Goal: Register for event/course

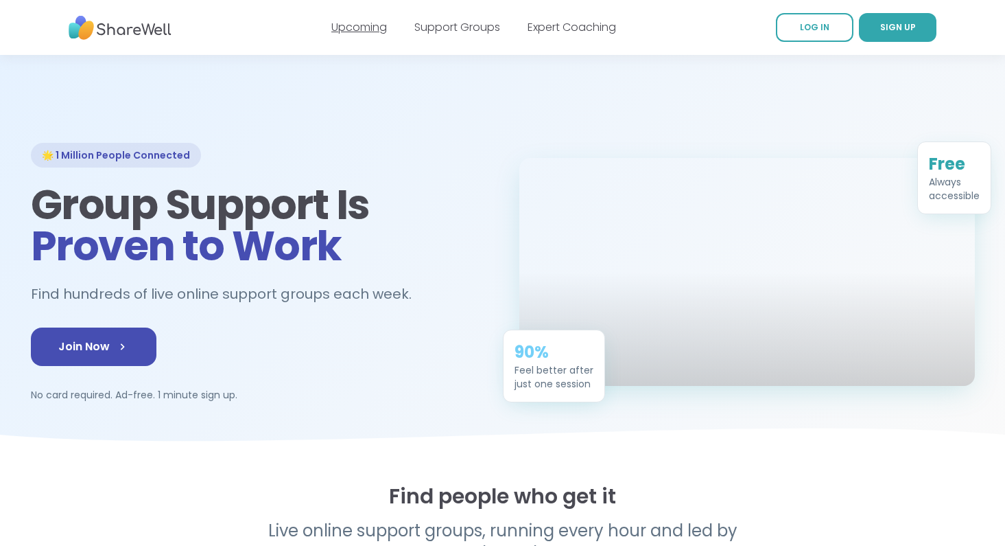
click at [356, 34] on link "Upcoming" at bounding box center [360, 27] width 56 height 16
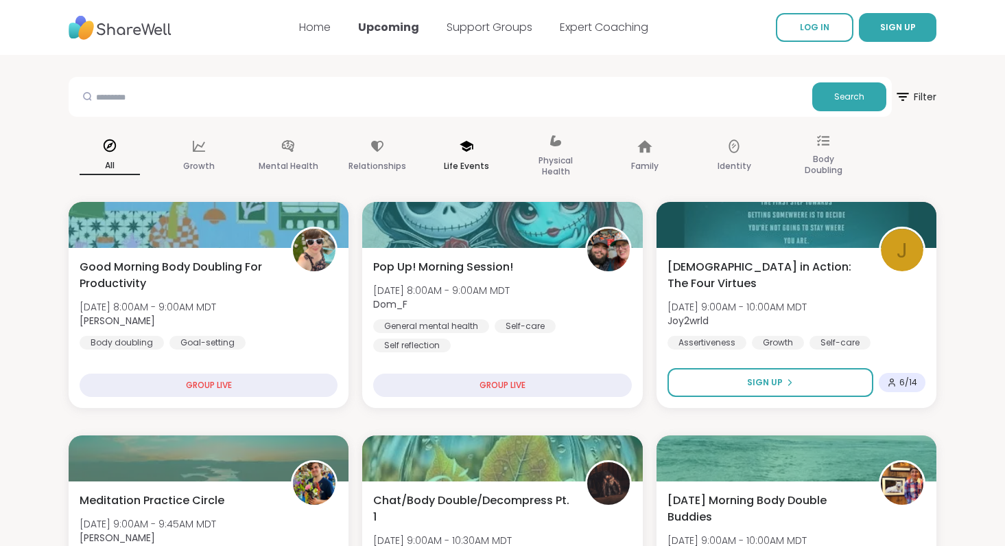
click at [462, 159] on p "Life Events" at bounding box center [466, 166] width 45 height 16
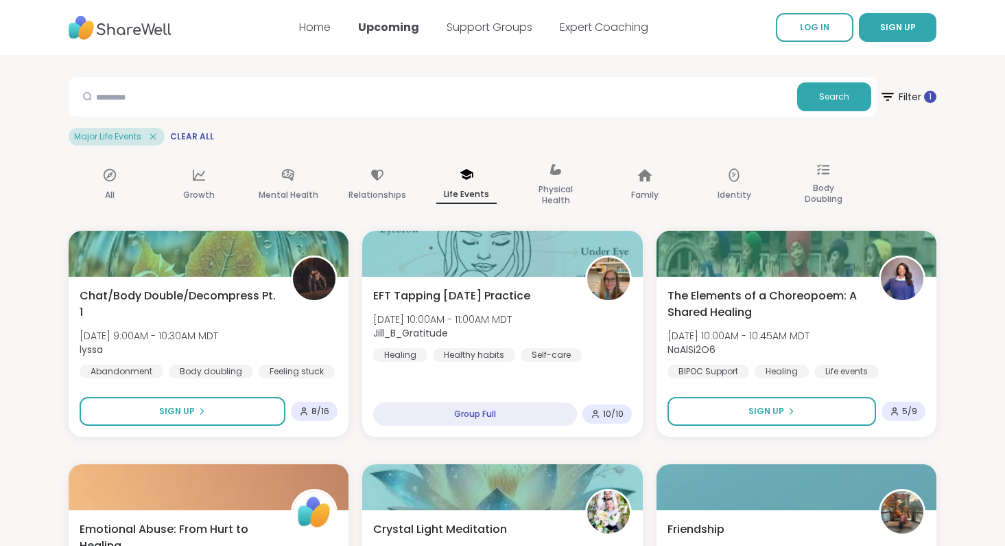
click at [148, 140] on icon at bounding box center [153, 136] width 12 height 12
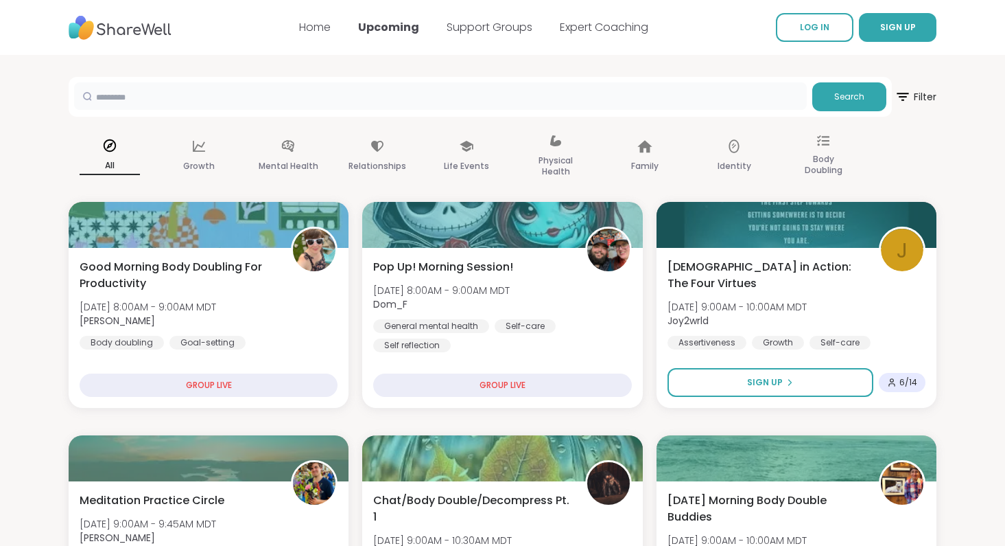
click at [161, 95] on input "text" at bounding box center [440, 95] width 733 height 27
click at [102, 100] on input "*" at bounding box center [440, 95] width 733 height 27
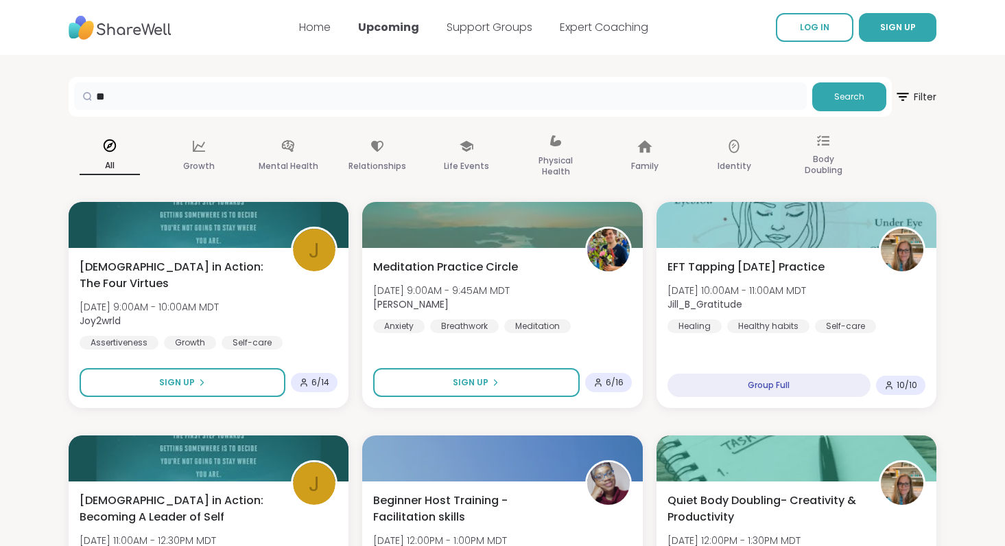
type input "*"
type input "****"
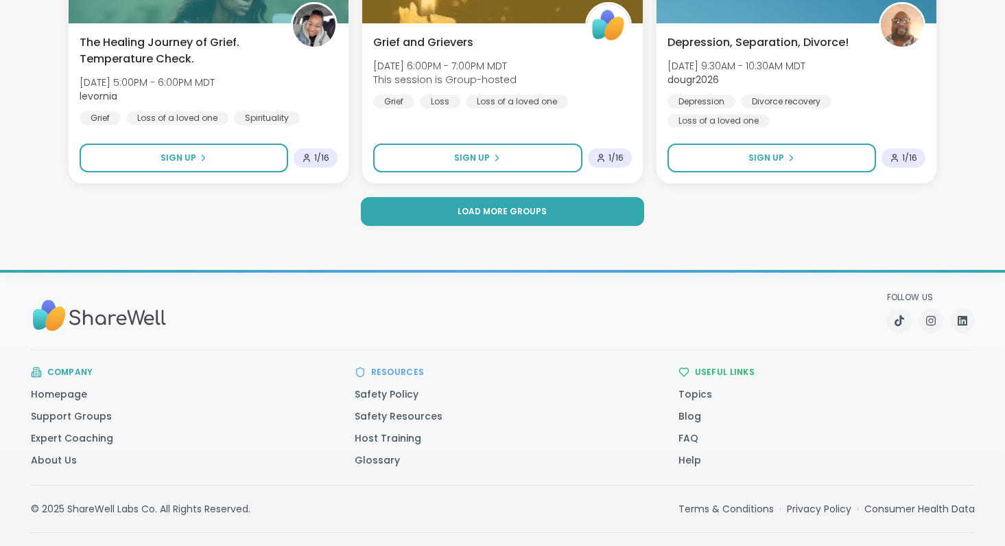
scroll to position [2780, 0]
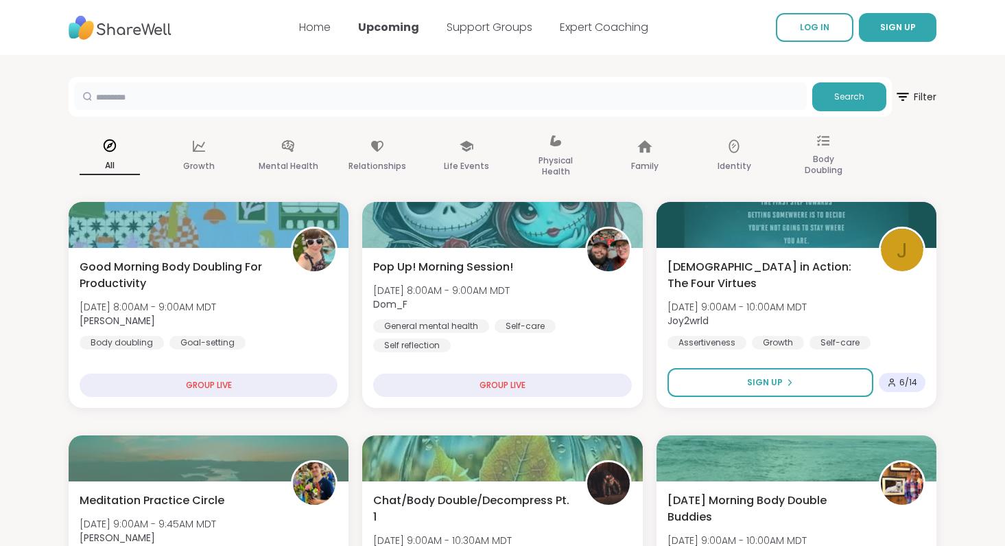
click at [287, 102] on input "text" at bounding box center [440, 95] width 733 height 27
paste input "********"
type input "********"
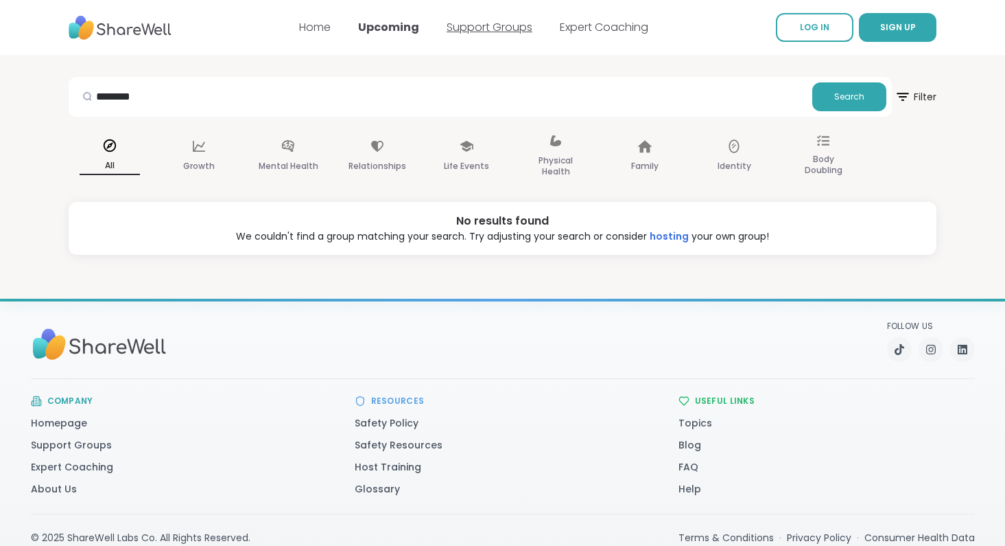
click at [489, 27] on link "Support Groups" at bounding box center [490, 27] width 86 height 16
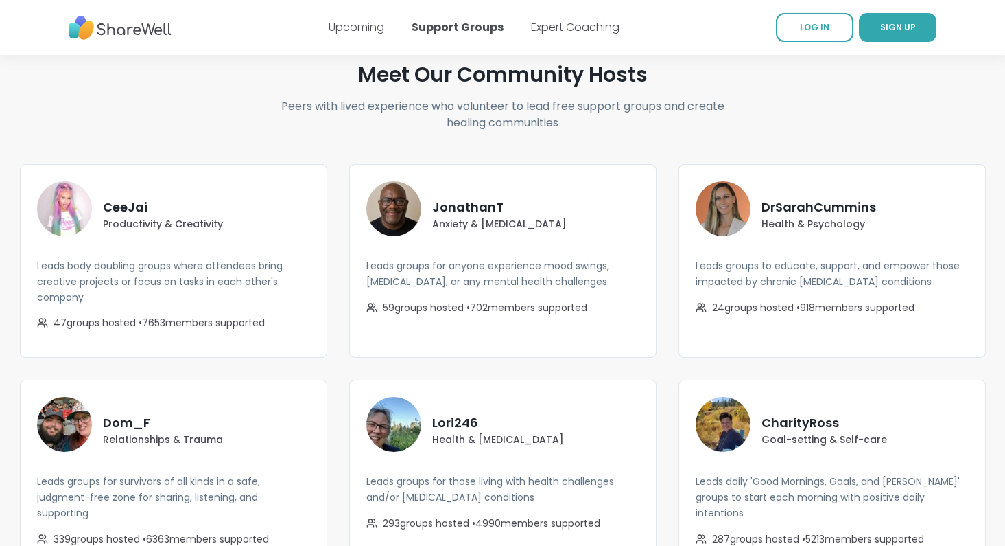
scroll to position [2318, 0]
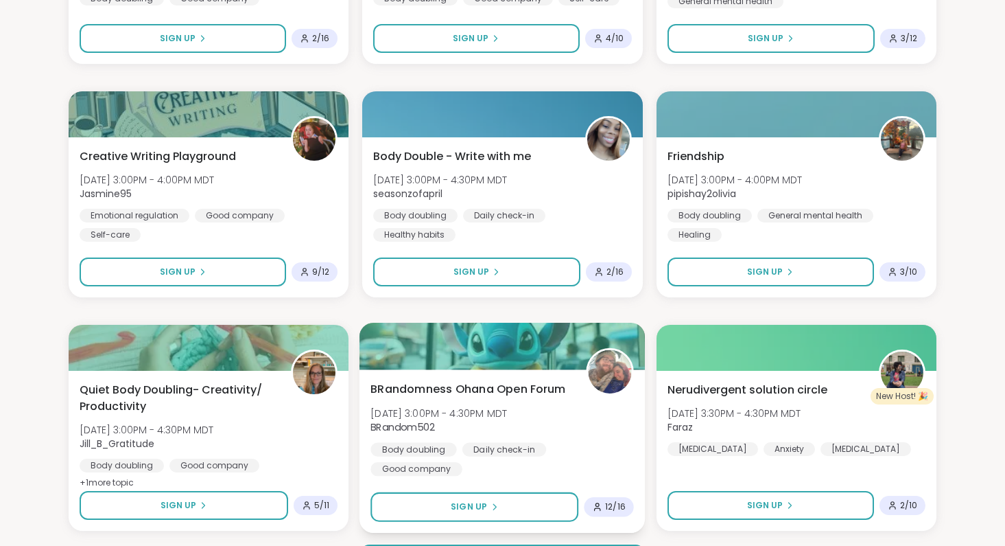
scroll to position [2520, 0]
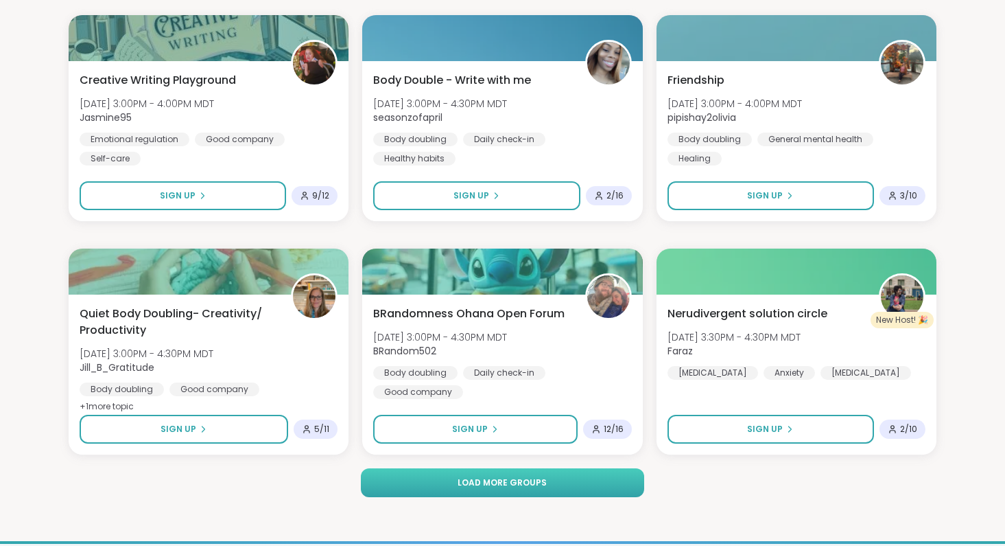
click at [562, 484] on button "Load more groups" at bounding box center [503, 482] width 284 height 29
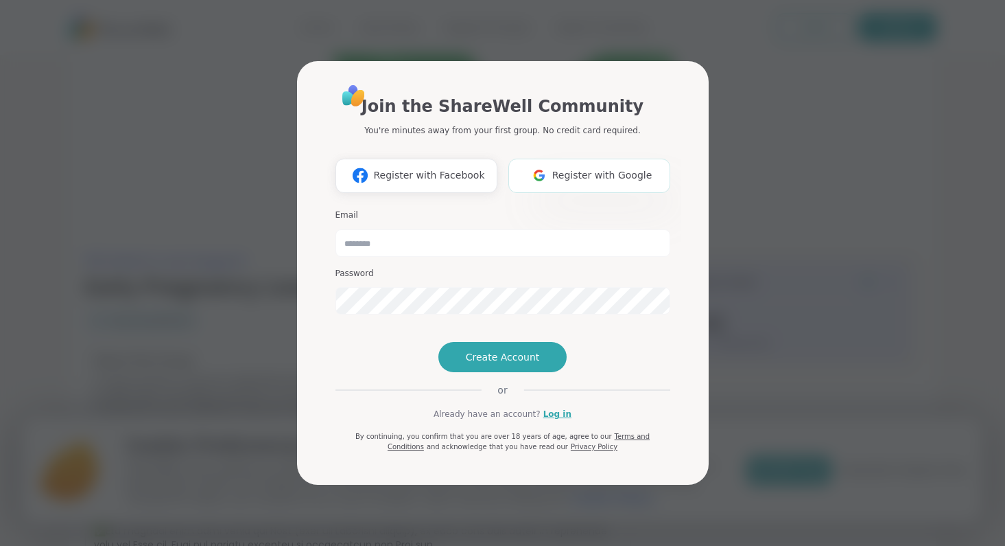
click at [582, 159] on button "Register with Google" at bounding box center [590, 176] width 162 height 34
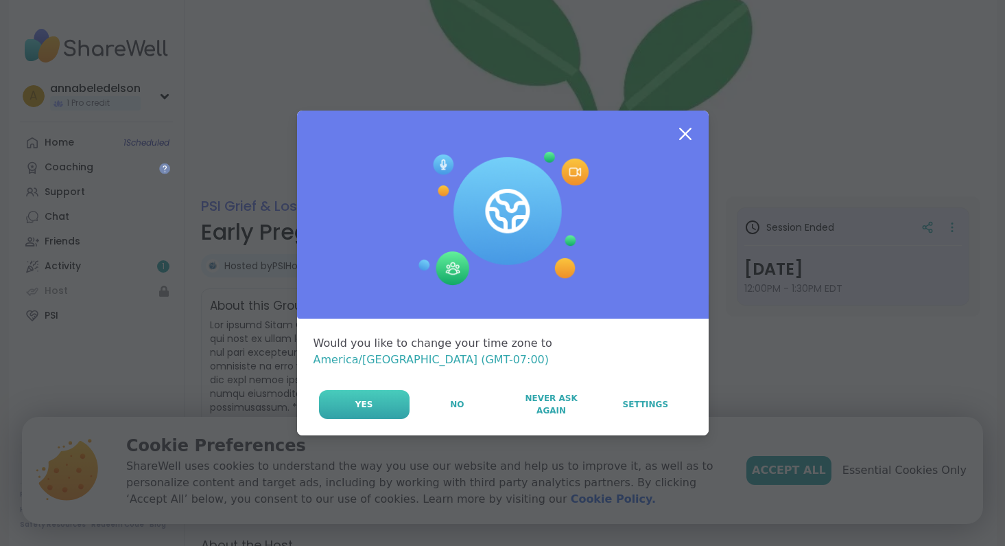
click at [373, 404] on button "Yes" at bounding box center [364, 404] width 91 height 29
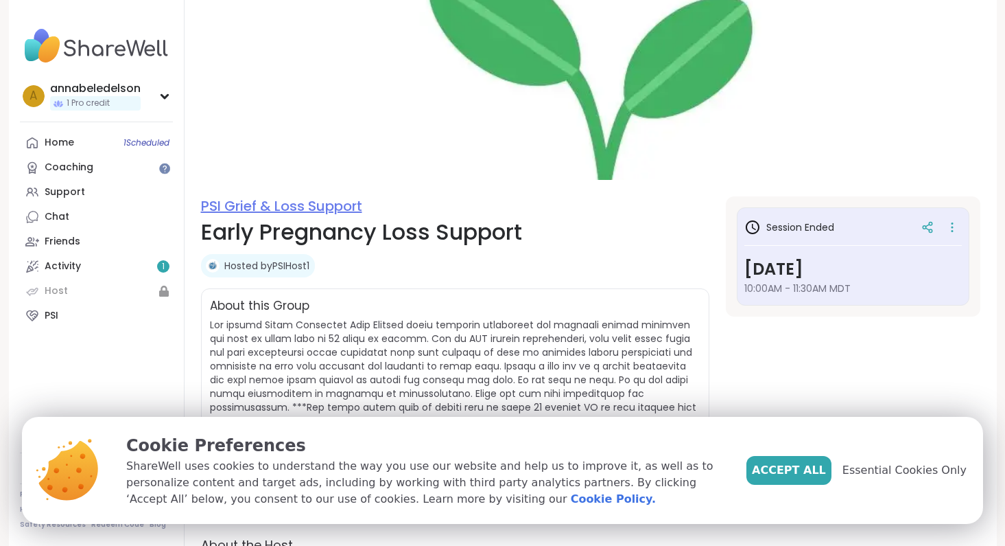
click at [252, 211] on link "PSI Grief & Loss Support" at bounding box center [281, 205] width 161 height 19
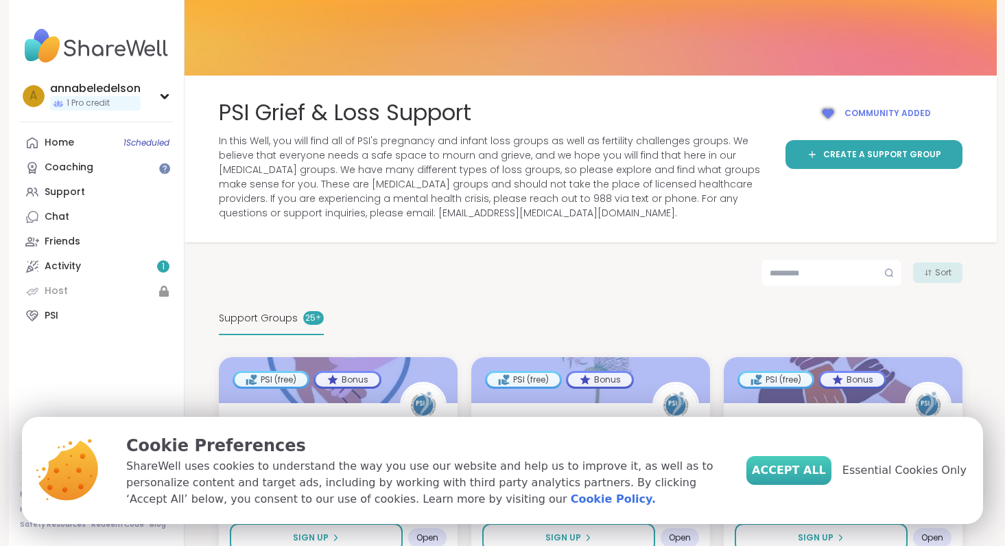
click at [807, 463] on span "Accept All" at bounding box center [789, 470] width 74 height 16
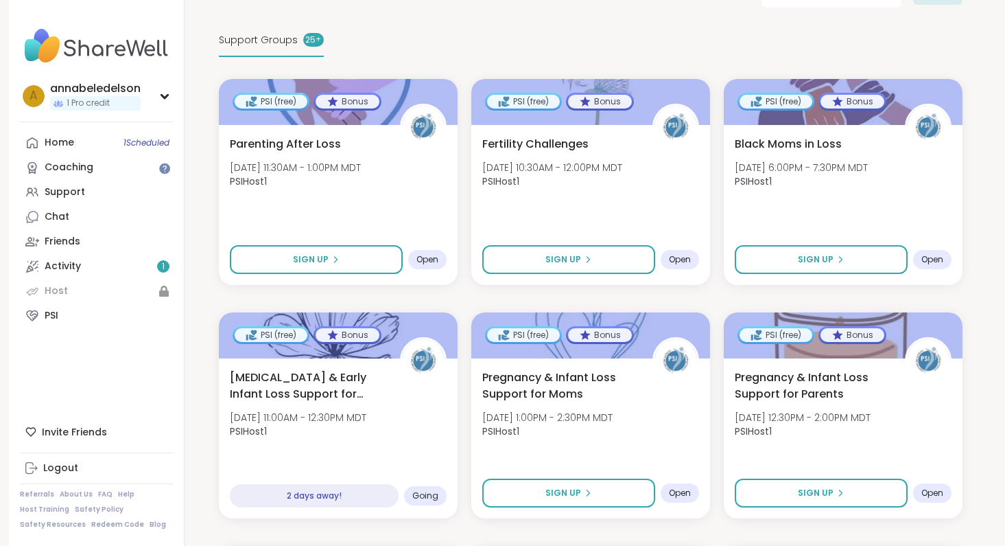
scroll to position [279, 0]
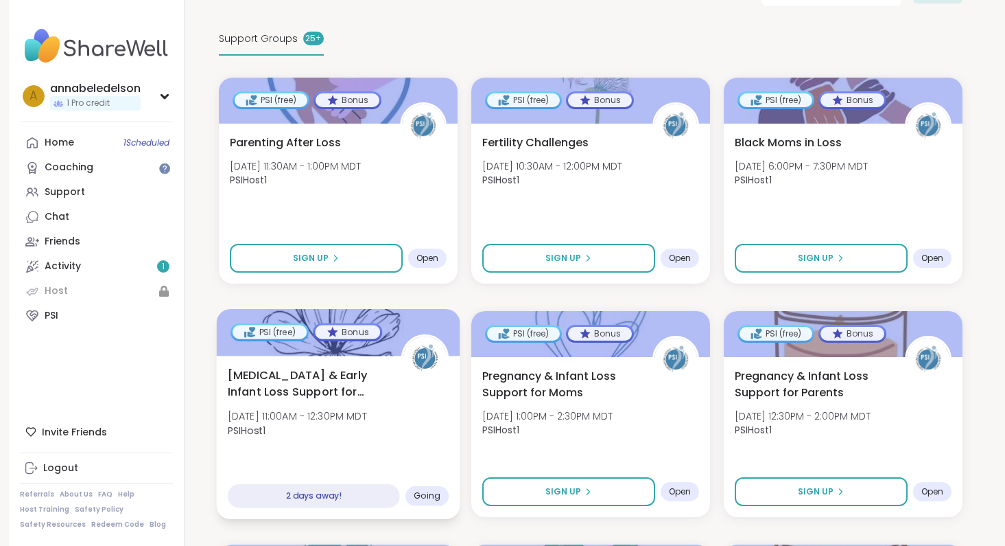
click at [329, 426] on span "PSIHost1" at bounding box center [296, 430] width 139 height 14
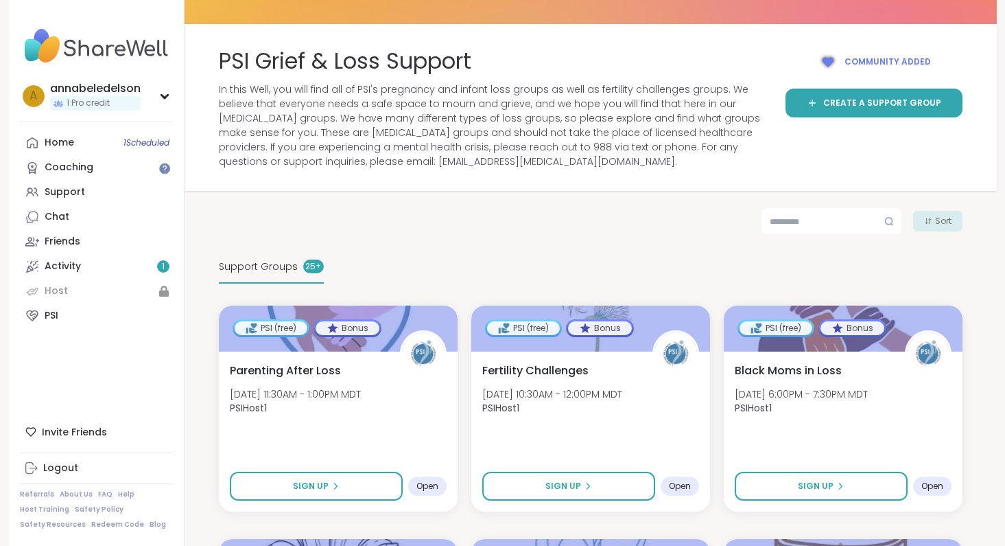
scroll to position [0, 0]
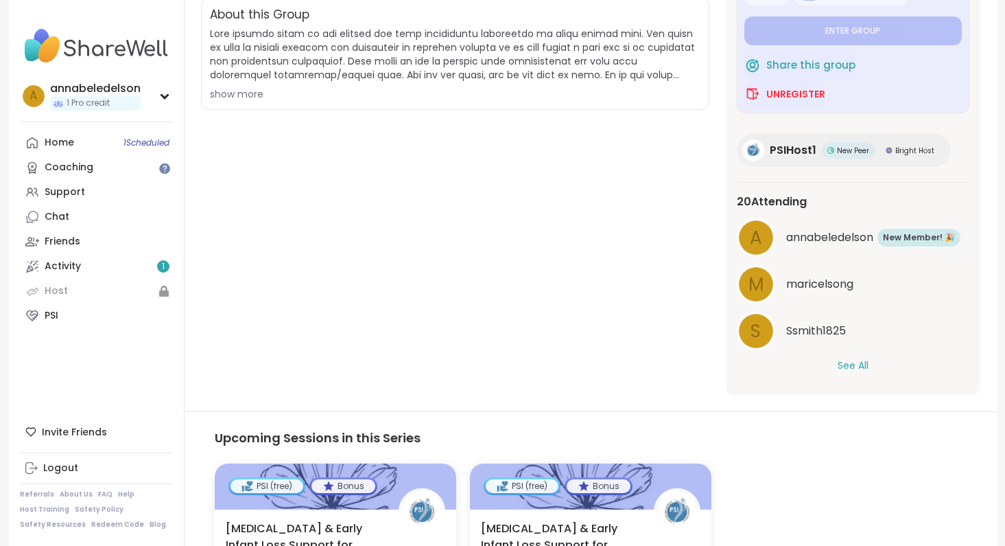
scroll to position [381, 0]
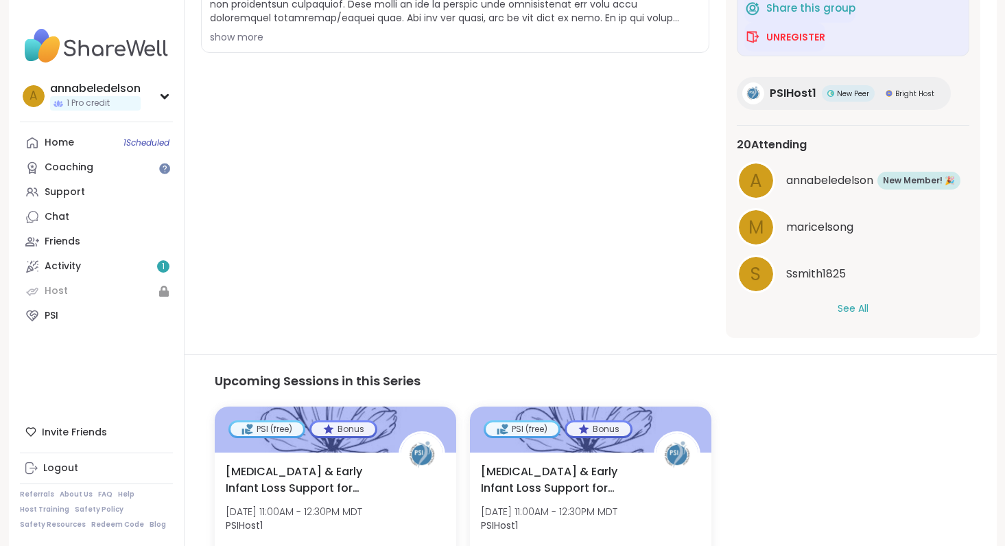
click at [846, 314] on button "See All" at bounding box center [853, 308] width 31 height 14
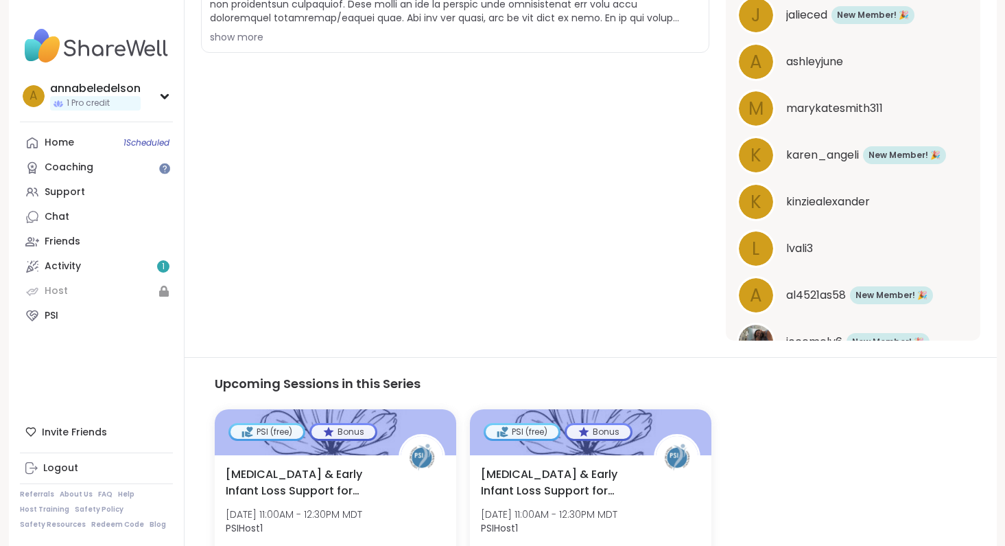
scroll to position [702, 0]
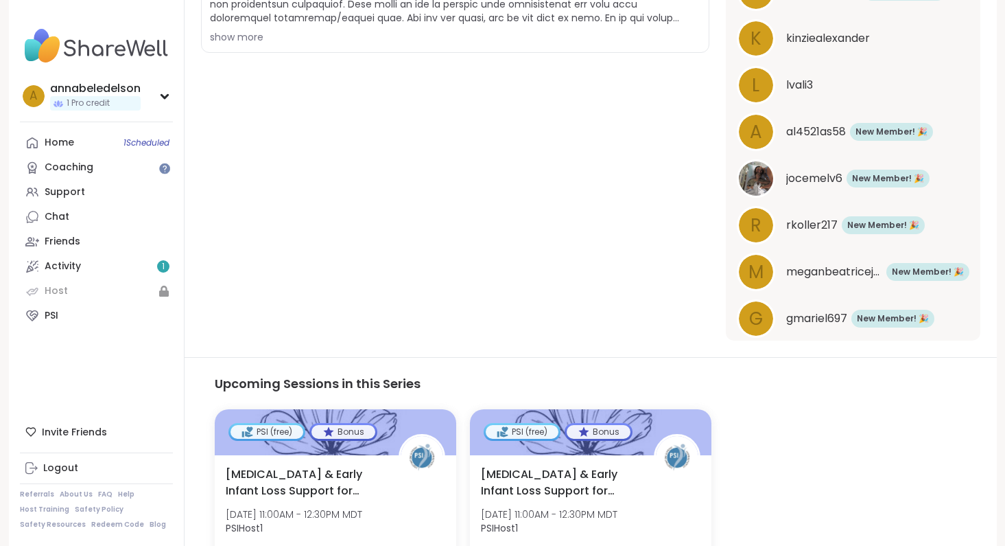
click at [807, 175] on span "jocemelv6" at bounding box center [815, 178] width 56 height 16
click at [753, 216] on span "r" at bounding box center [756, 225] width 11 height 27
click at [755, 323] on span "g" at bounding box center [756, 318] width 14 height 27
click at [759, 269] on span "m" at bounding box center [756, 272] width 15 height 27
click at [765, 128] on div "a" at bounding box center [756, 132] width 34 height 34
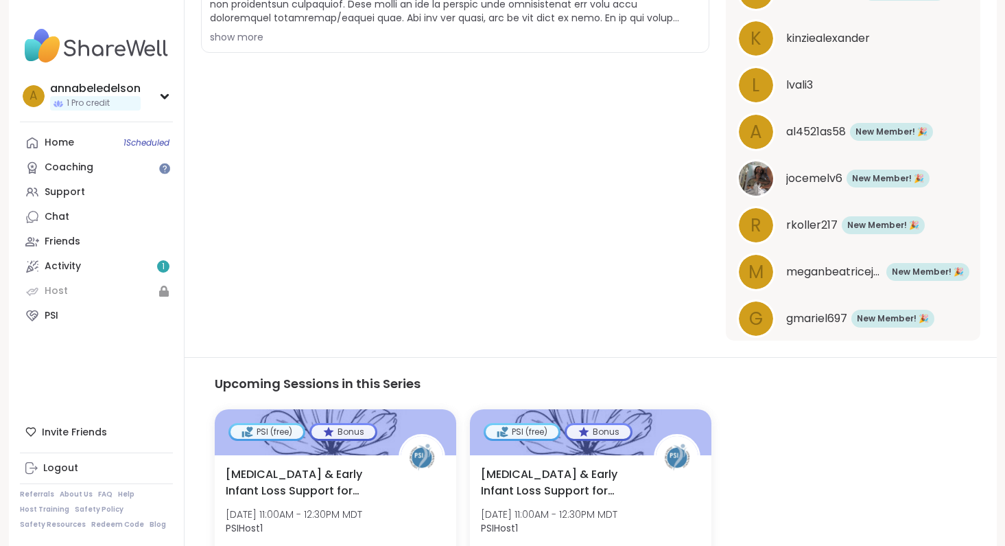
click at [758, 86] on span "l" at bounding box center [756, 85] width 8 height 27
click at [757, 38] on span "k" at bounding box center [756, 38] width 11 height 27
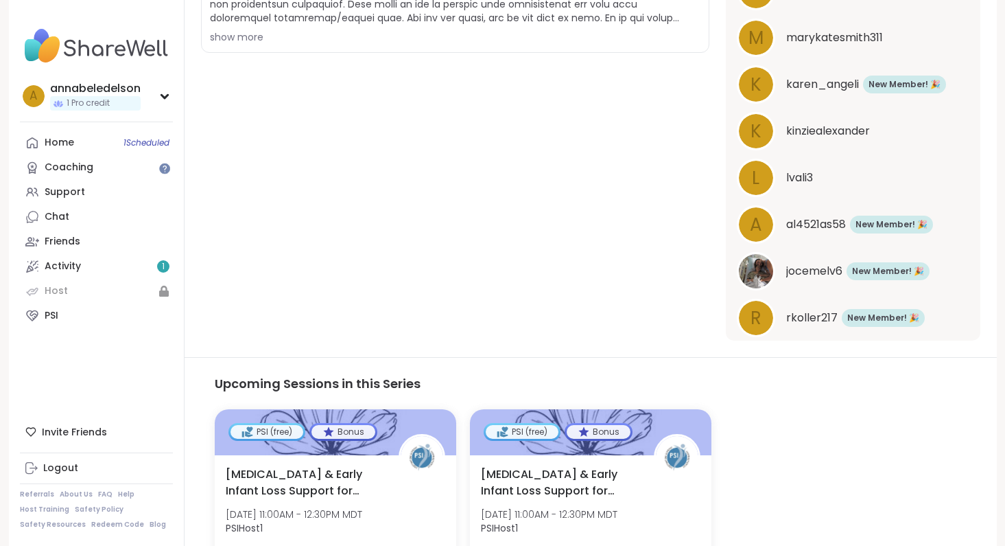
scroll to position [608, 0]
click at [769, 86] on div "k" at bounding box center [756, 86] width 34 height 34
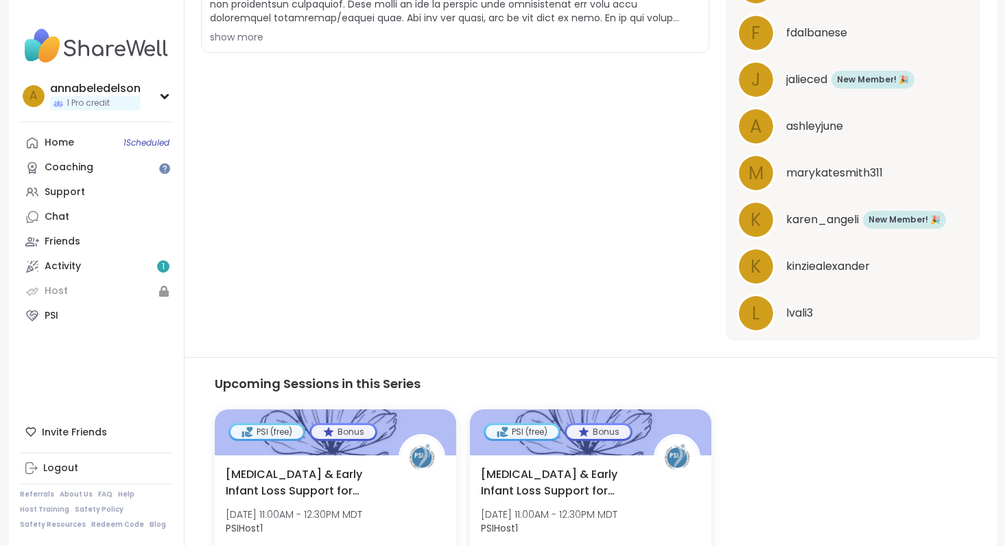
scroll to position [464, 0]
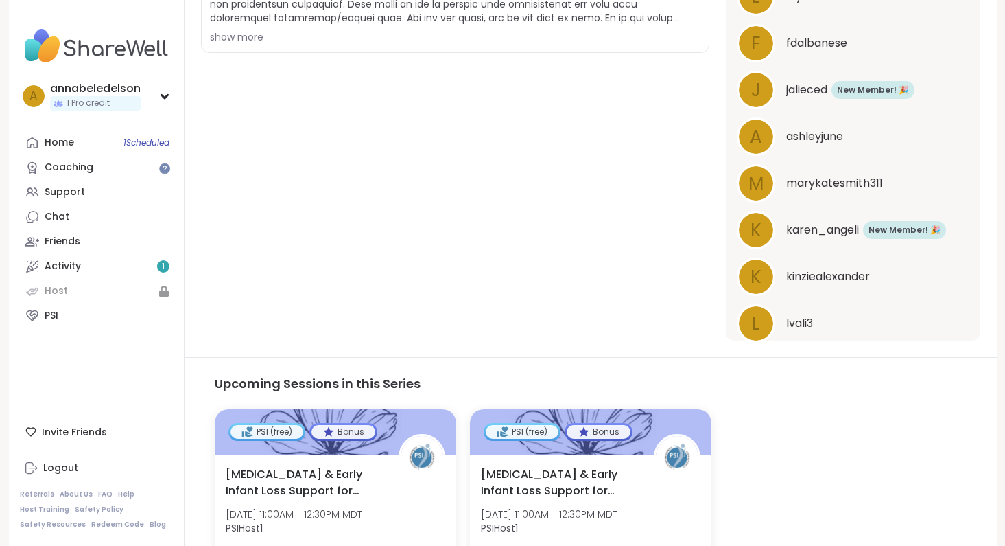
click at [759, 131] on span "a" at bounding box center [756, 137] width 12 height 27
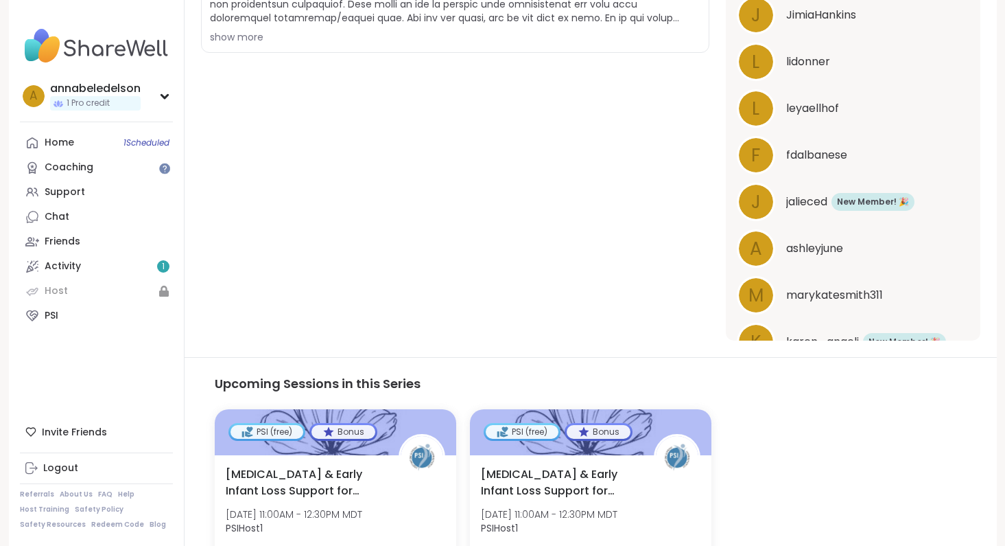
scroll to position [349, 0]
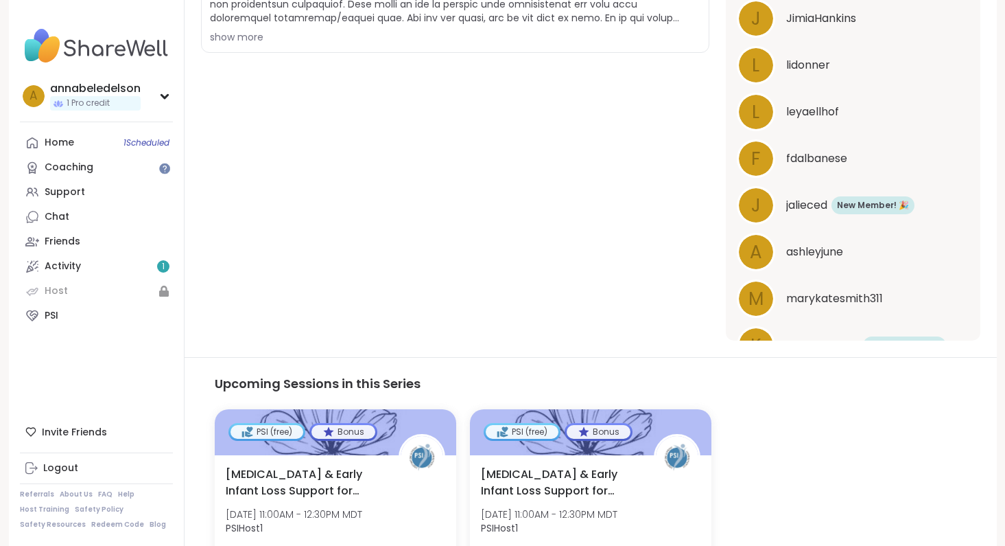
click at [758, 203] on span "j" at bounding box center [757, 205] width 10 height 27
click at [772, 142] on div "f fdalbanese" at bounding box center [853, 158] width 233 height 38
click at [765, 54] on div "l" at bounding box center [756, 65] width 34 height 34
click at [765, 21] on div "J" at bounding box center [756, 18] width 34 height 34
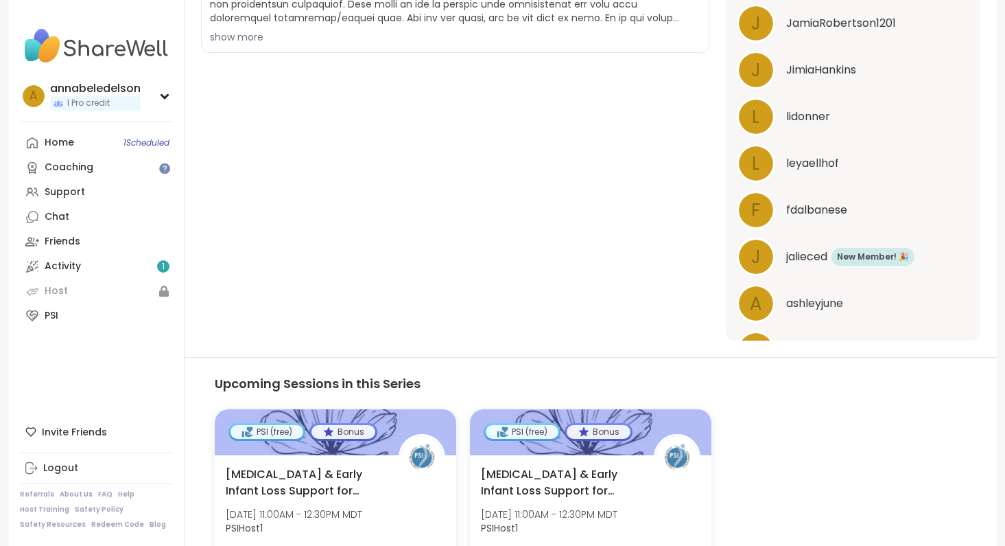
scroll to position [281, 0]
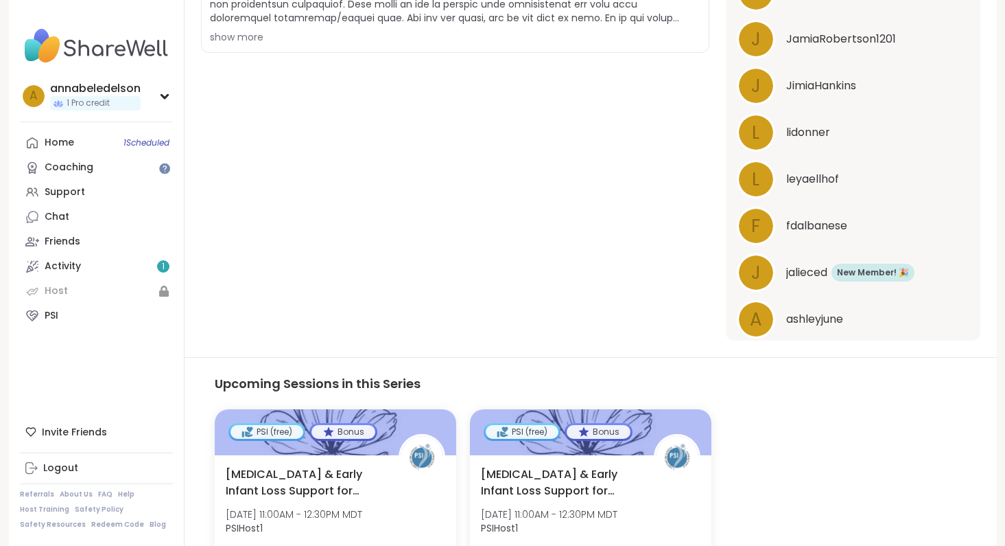
click at [828, 90] on span "JimiaHankins" at bounding box center [822, 86] width 70 height 16
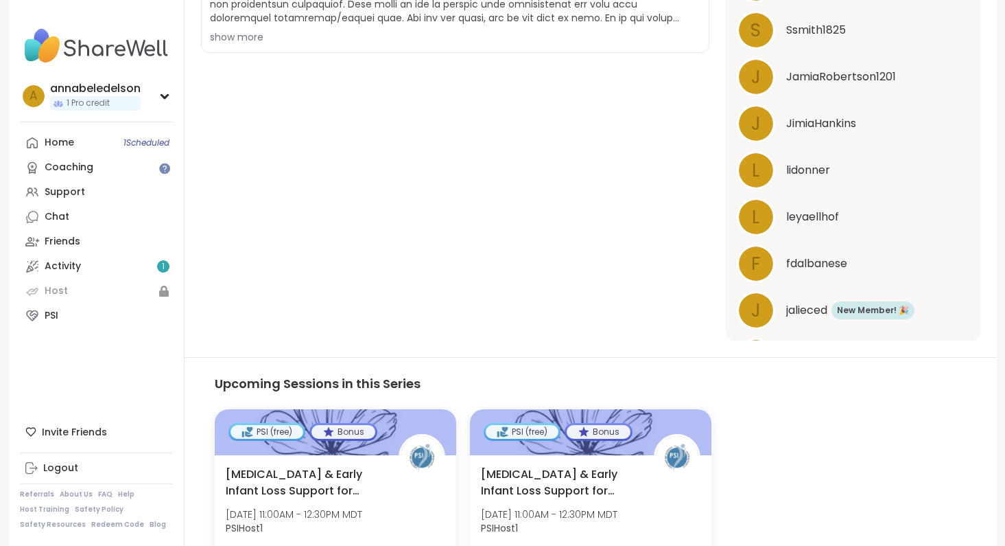
click at [831, 73] on span "JamiaRobertson1201" at bounding box center [842, 77] width 110 height 16
click at [751, 30] on span "S" at bounding box center [756, 30] width 10 height 27
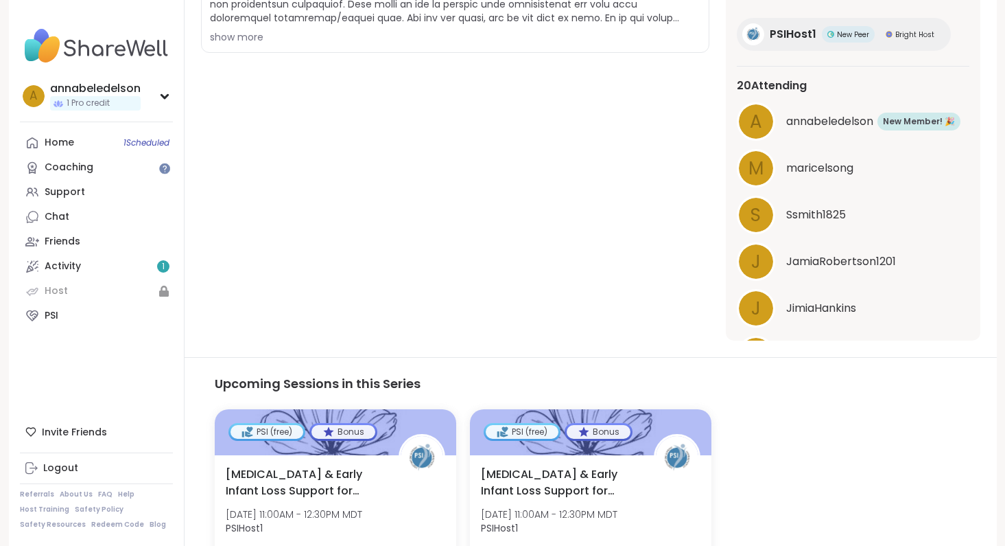
scroll to position [27, 0]
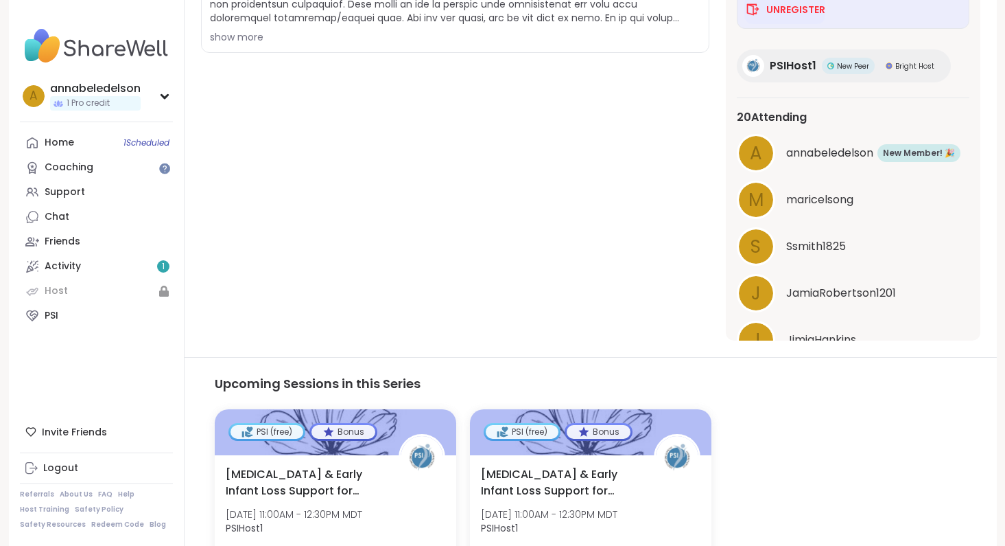
click at [765, 194] on div "m" at bounding box center [756, 200] width 34 height 34
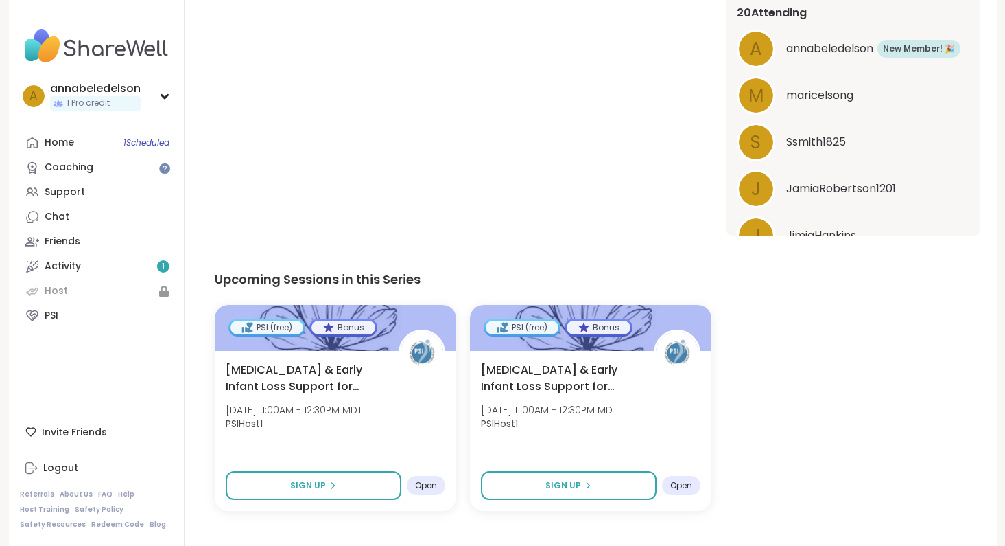
scroll to position [491, 0]
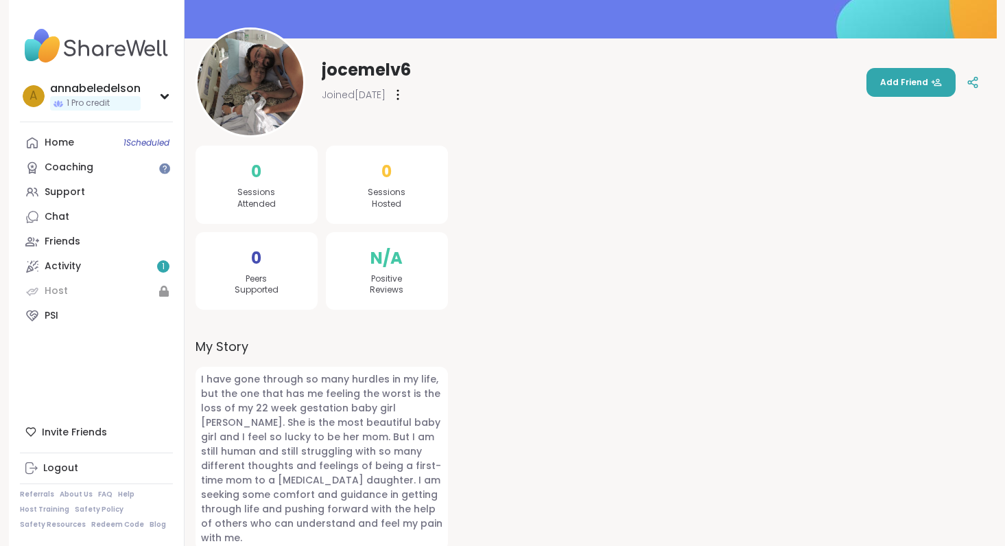
scroll to position [137, 0]
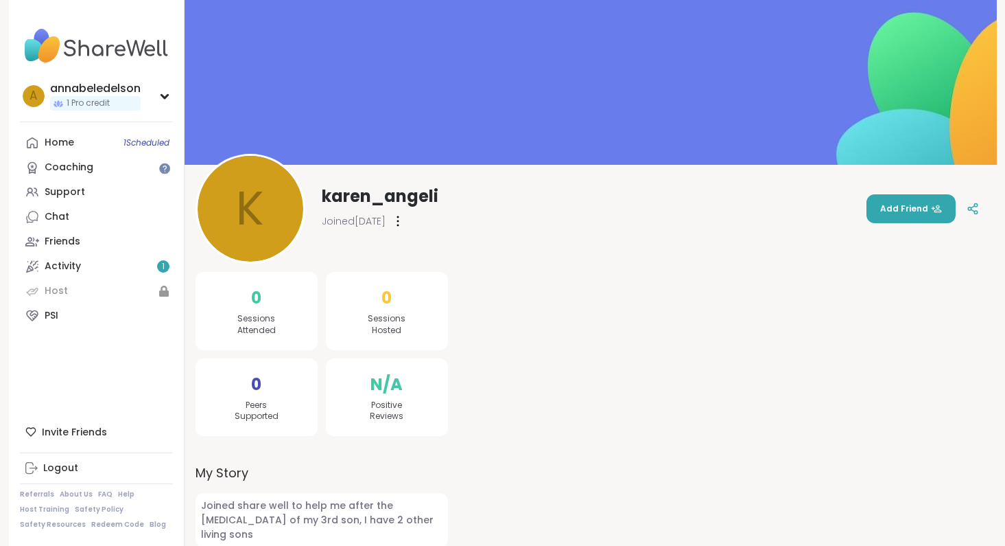
scroll to position [8, 0]
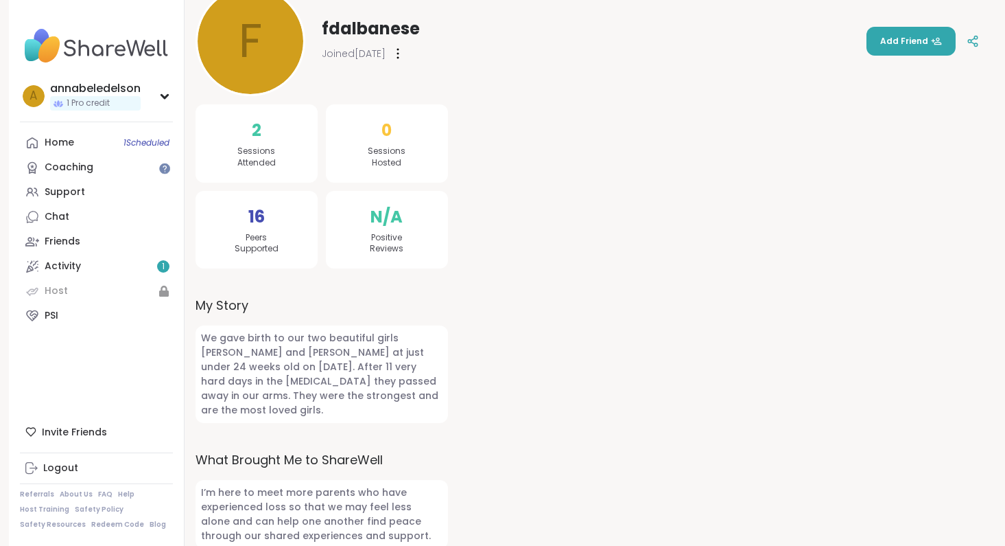
scroll to position [176, 0]
